Goal: Information Seeking & Learning: Learn about a topic

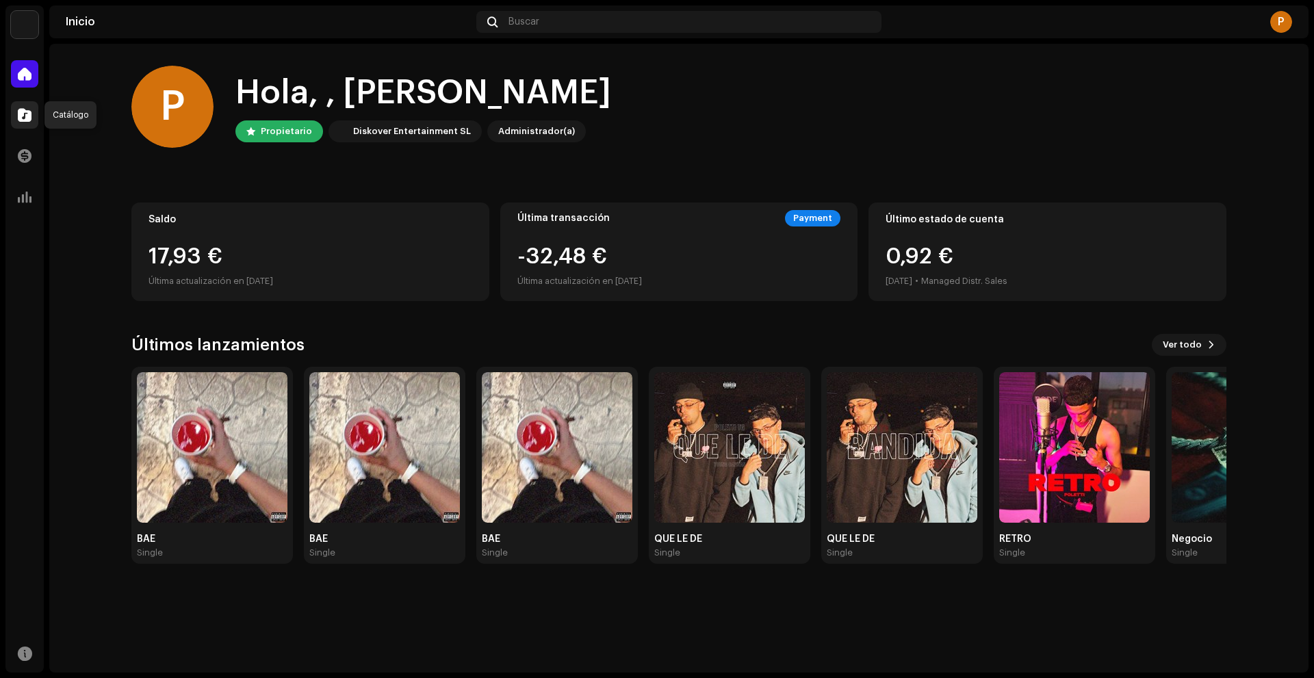
click at [25, 105] on div at bounding box center [24, 114] width 27 height 27
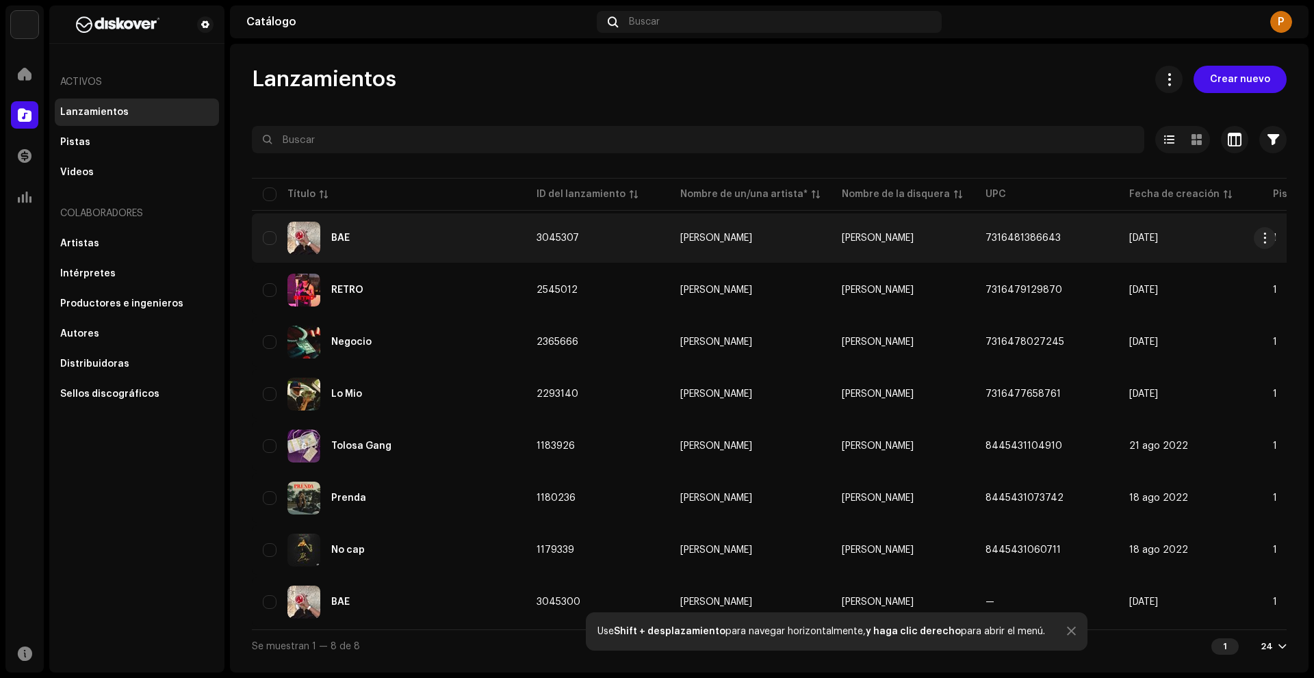
click at [459, 220] on td "BAE" at bounding box center [389, 238] width 274 height 49
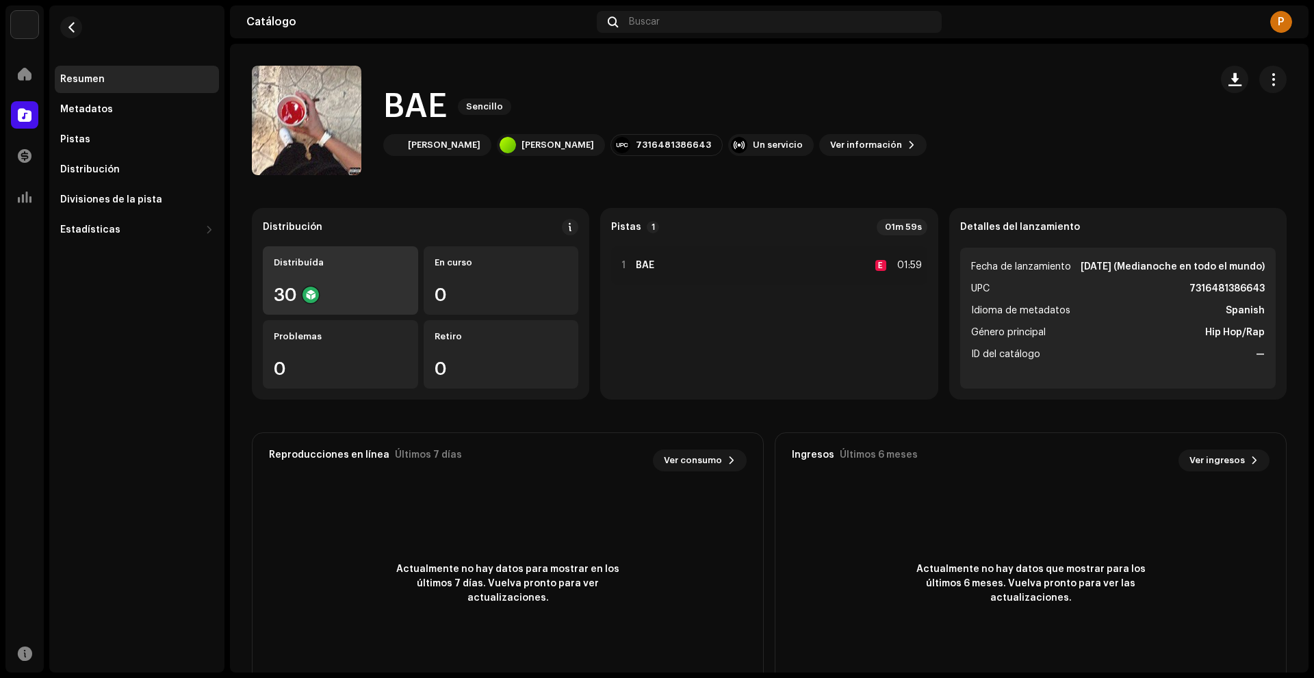
click at [289, 285] on div "Distribuída 30" at bounding box center [340, 280] width 155 height 68
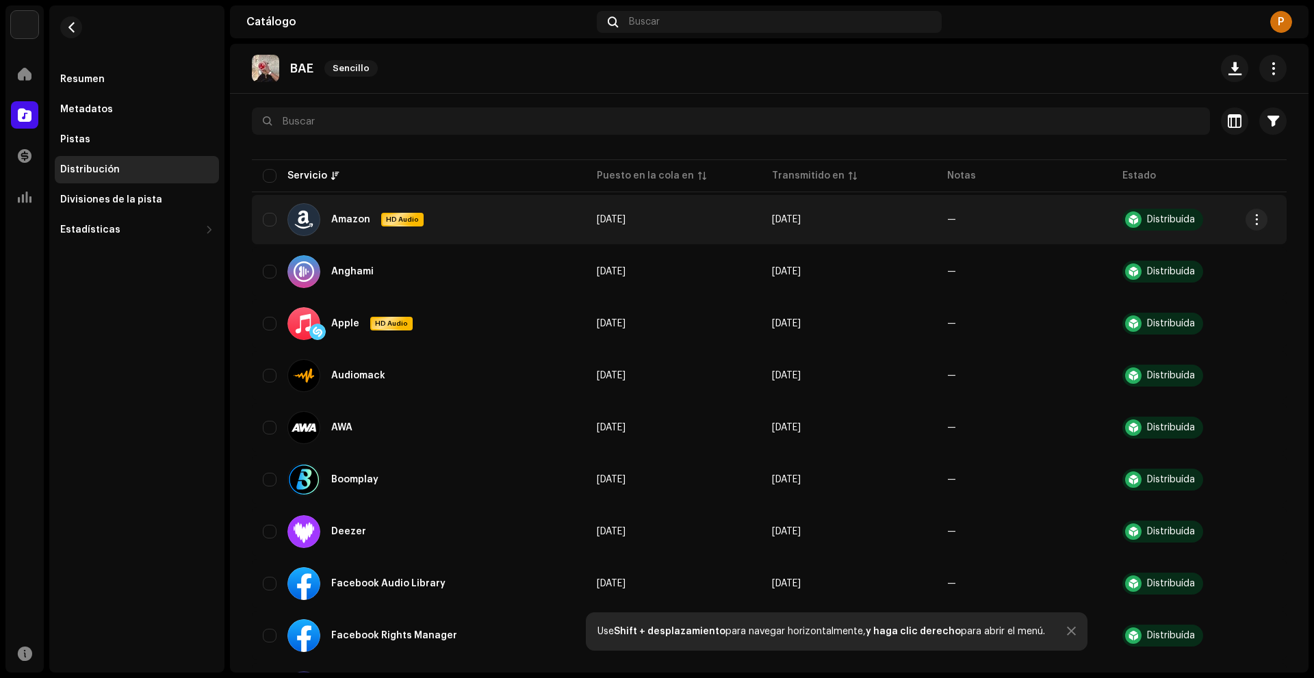
scroll to position [137, 0]
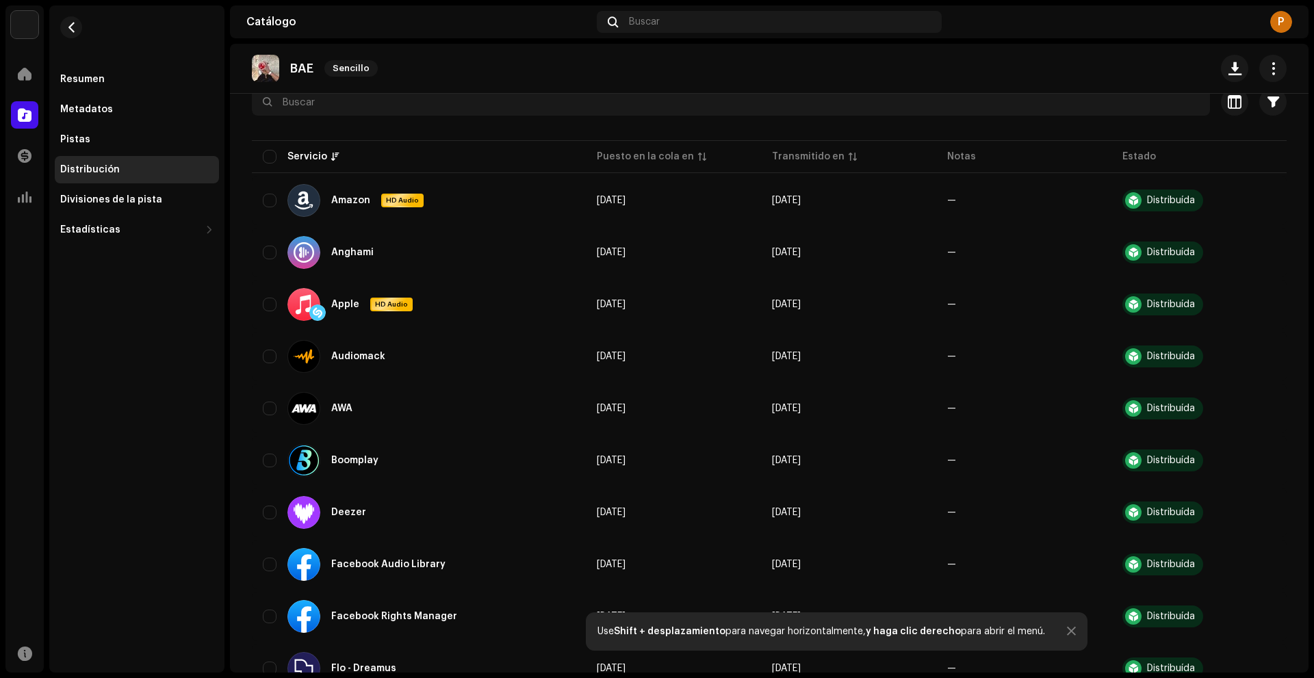
drag, startPoint x: 1200, startPoint y: 357, endPoint x: 459, endPoint y: 80, distance: 791.2
click at [457, 74] on div "BAE Sencillo" at bounding box center [769, 68] width 1035 height 27
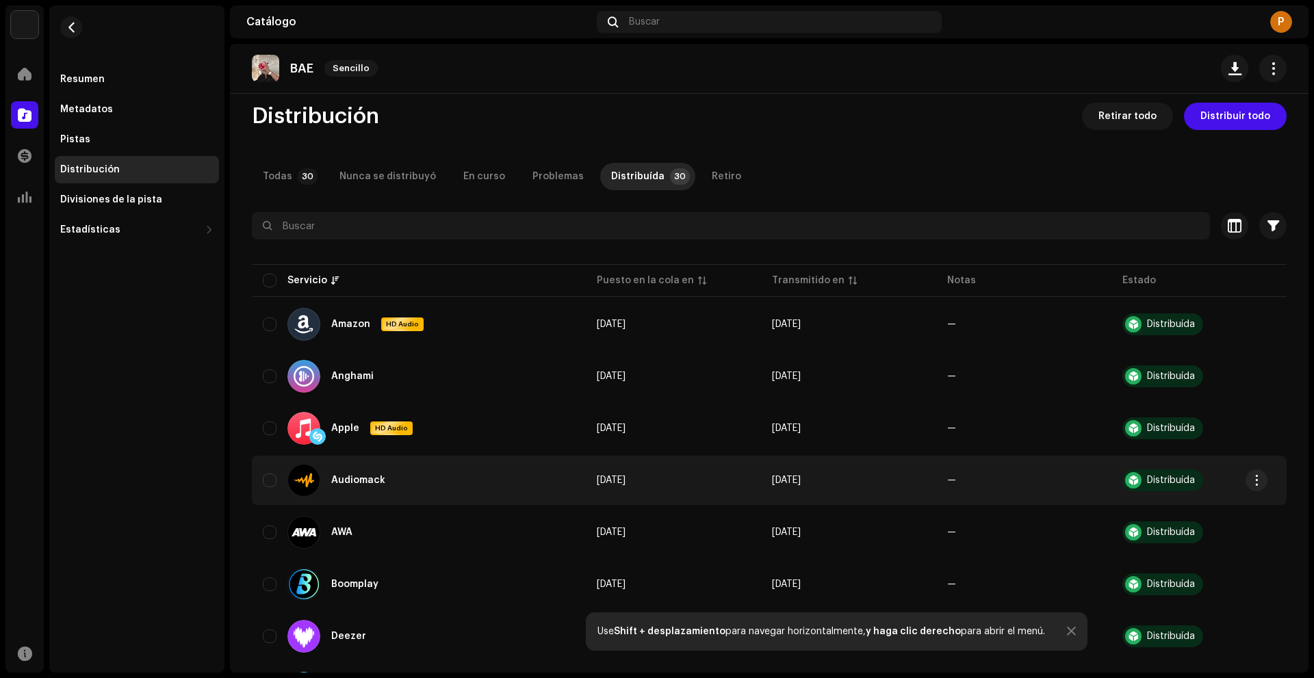
scroll to position [0, 0]
